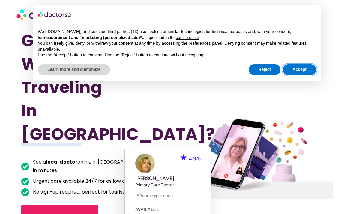
click at [298, 72] on button "Accept" at bounding box center [299, 69] width 33 height 11
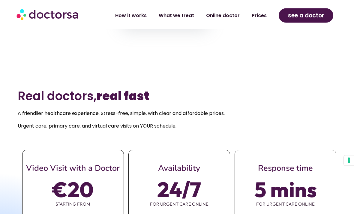
scroll to position [204, 0]
click at [260, 16] on link "Prices" at bounding box center [259, 16] width 27 height 14
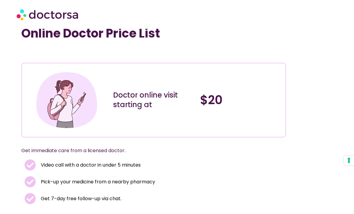
scroll to position [10, 0]
click at [228, 166] on li "Video call with a doctor in under 5 minutes" at bounding box center [153, 166] width 259 height 14
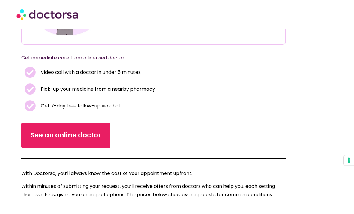
scroll to position [103, 0]
click at [66, 141] on link "See an online doctor" at bounding box center [65, 135] width 89 height 25
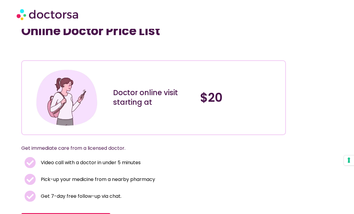
scroll to position [0, 0]
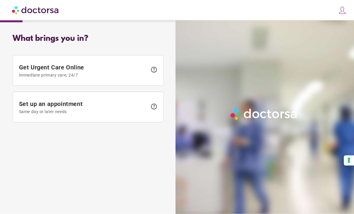
scroll to position [19, 0]
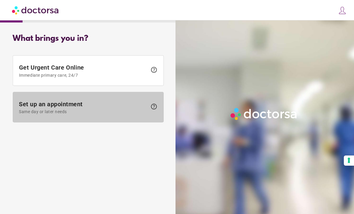
click at [155, 103] on span "help" at bounding box center [153, 106] width 7 height 7
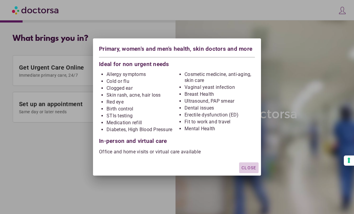
click at [251, 164] on div "button" at bounding box center [248, 167] width 19 height 11
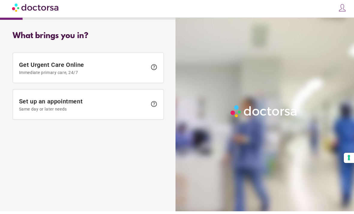
scroll to position [0, 0]
